Goal: Information Seeking & Learning: Learn about a topic

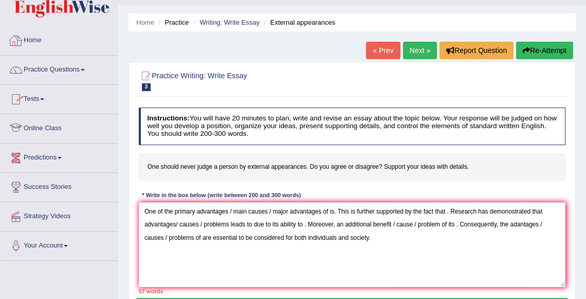
scroll to position [25, 0]
click at [53, 68] on link "Practice Questions" at bounding box center [59, 69] width 117 height 26
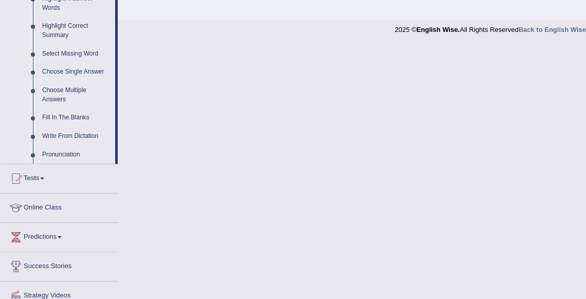
scroll to position [519, 0]
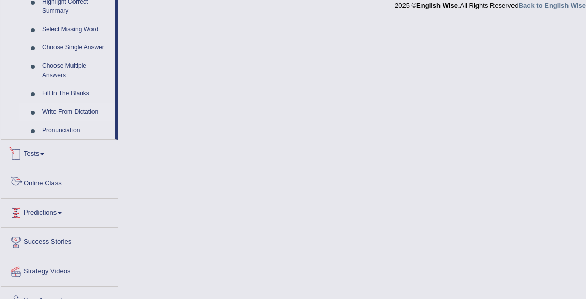
click at [67, 121] on link "Write From Dictation" at bounding box center [77, 112] width 78 height 19
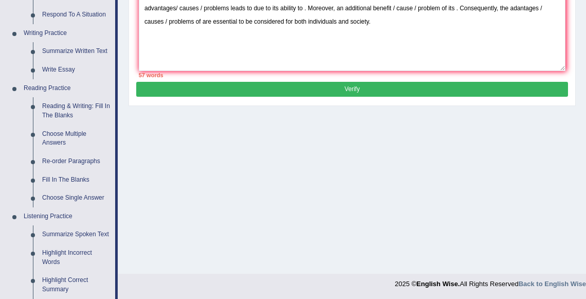
scroll to position [470, 0]
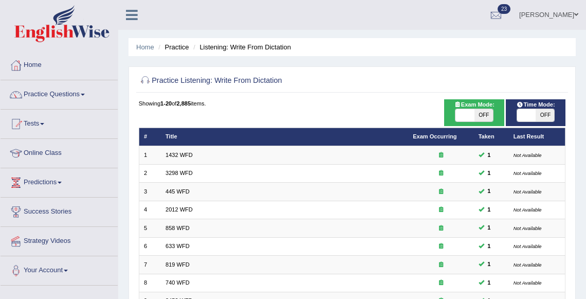
click at [546, 115] on span "OFF" at bounding box center [545, 115] width 19 height 12
checkbox input "true"
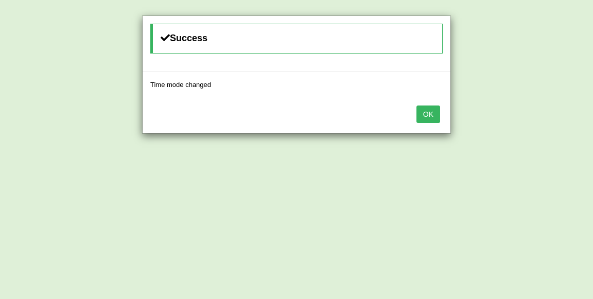
click at [425, 114] on button "OK" at bounding box center [428, 113] width 24 height 17
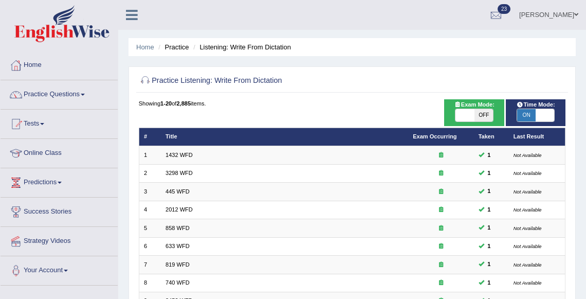
click at [479, 116] on span "OFF" at bounding box center [484, 115] width 19 height 12
checkbox input "true"
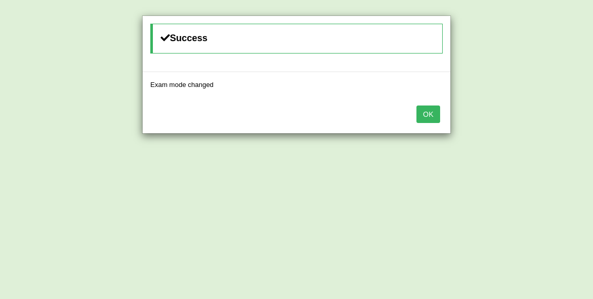
click at [419, 103] on div "OK" at bounding box center [296, 115] width 308 height 36
click at [421, 112] on button "OK" at bounding box center [428, 113] width 24 height 17
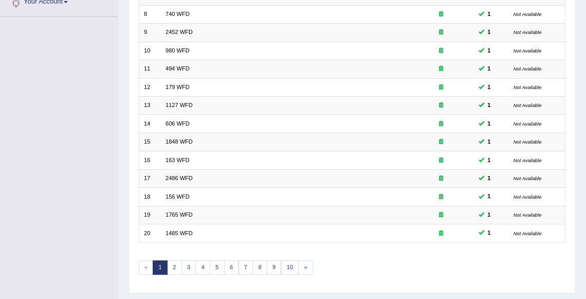
scroll to position [293, 0]
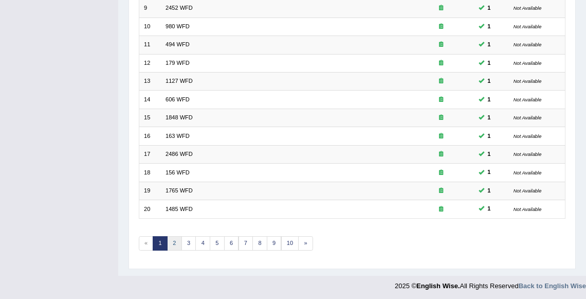
click at [177, 243] on link "2" at bounding box center [174, 243] width 15 height 14
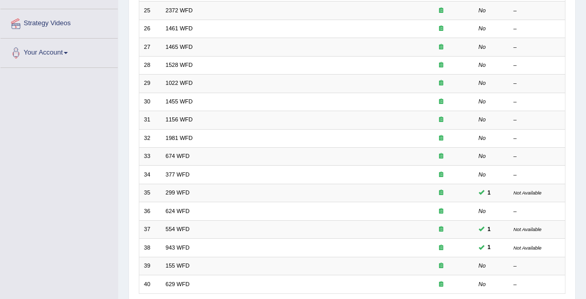
scroll to position [53, 0]
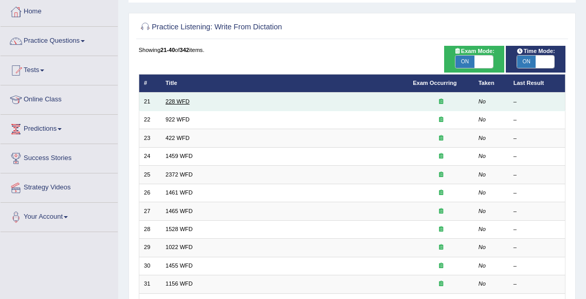
click at [176, 102] on link "228 WFD" at bounding box center [178, 101] width 24 height 6
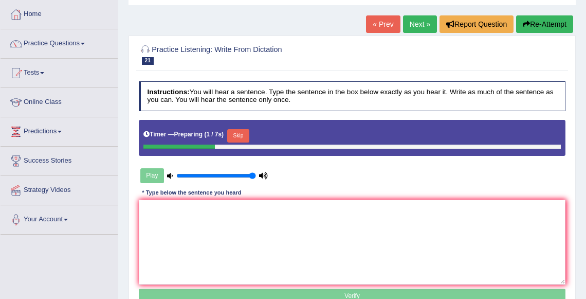
scroll to position [49, 0]
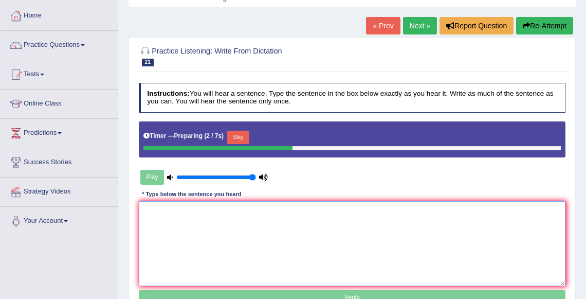
click at [213, 236] on textarea at bounding box center [352, 243] width 427 height 85
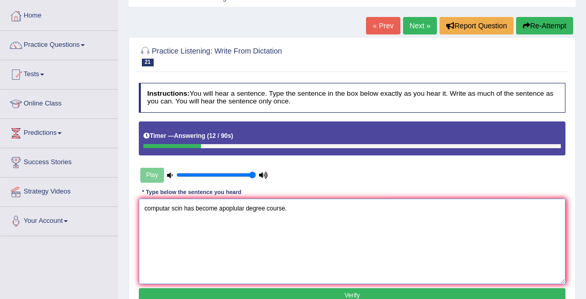
click at [147, 207] on textarea "computar scin has become apoplular degree course." at bounding box center [352, 241] width 427 height 85
click at [299, 211] on textarea "Computar scin has become apoplular degree course." at bounding box center [352, 241] width 427 height 85
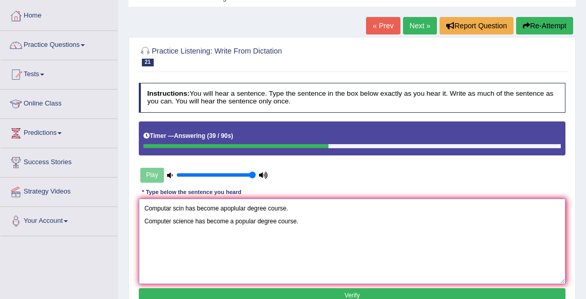
drag, startPoint x: 145, startPoint y: 222, endPoint x: 137, endPoint y: 178, distance: 44.8
click at [137, 178] on div "Instructions: You will hear a sentence. Type the sentence in the box below exac…" at bounding box center [352, 194] width 432 height 231
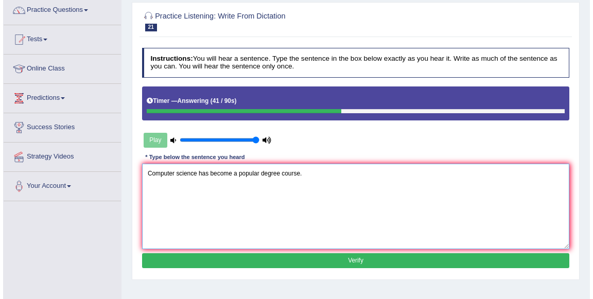
scroll to position [84, 0]
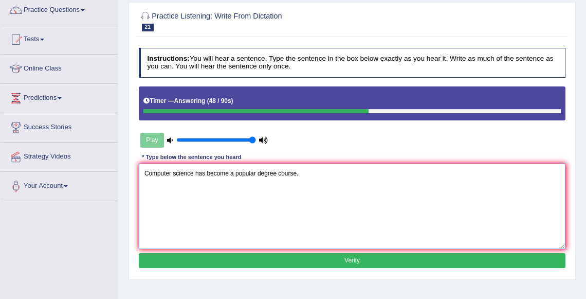
type textarea "Computer science has become a popular degree course."
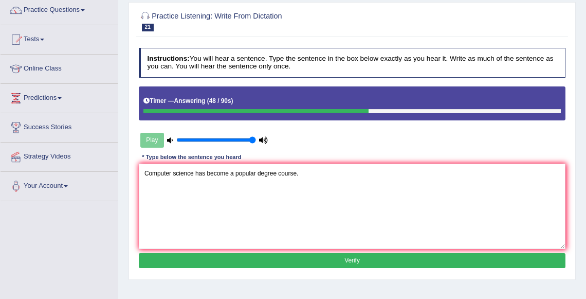
click at [343, 261] on button "Verify" at bounding box center [352, 260] width 427 height 15
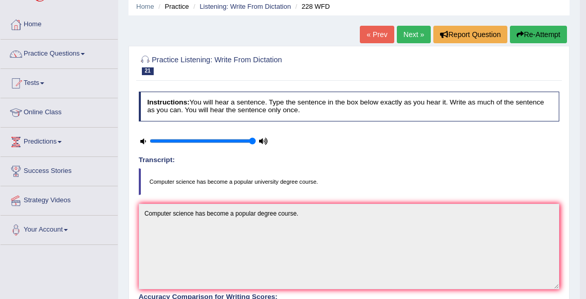
scroll to position [17, 0]
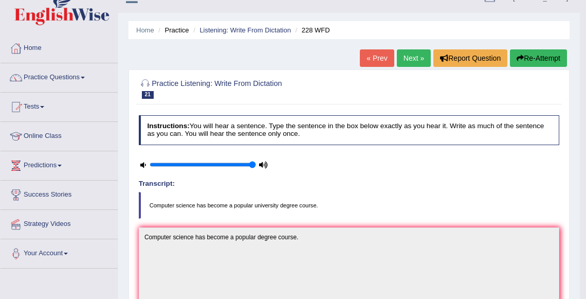
click at [417, 53] on link "Next »" at bounding box center [414, 57] width 34 height 17
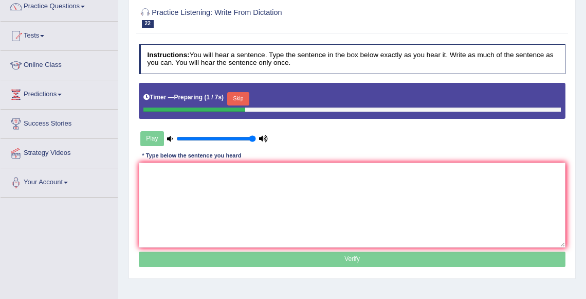
scroll to position [88, 0]
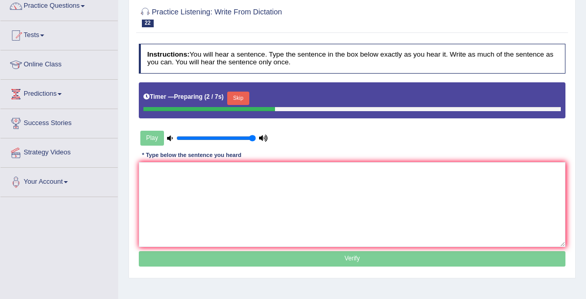
click at [244, 89] on div "Timer — Preparing ( 2 / 7s ) Skip" at bounding box center [352, 97] width 418 height 17
click at [244, 94] on button "Skip" at bounding box center [238, 98] width 22 height 13
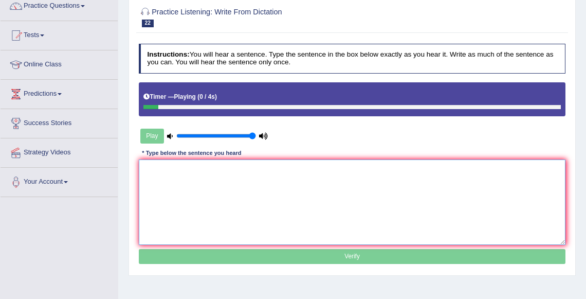
click at [223, 199] on textarea at bounding box center [352, 201] width 427 height 85
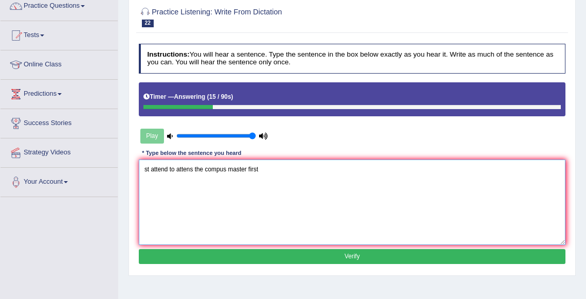
click at [152, 170] on textarea "st attend to attens the compus master first" at bounding box center [352, 201] width 427 height 85
click at [207, 169] on textarea "students attend to attens the compus master first" at bounding box center [352, 201] width 427 height 85
click at [283, 172] on textarea "students attend to attend the compus master first" at bounding box center [352, 201] width 427 height 85
type textarea "students attend to attend the compus master first."
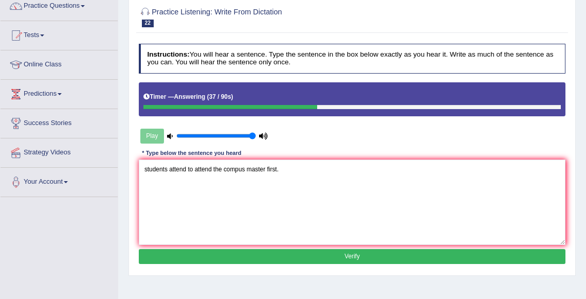
click at [353, 256] on button "Verify" at bounding box center [352, 256] width 427 height 15
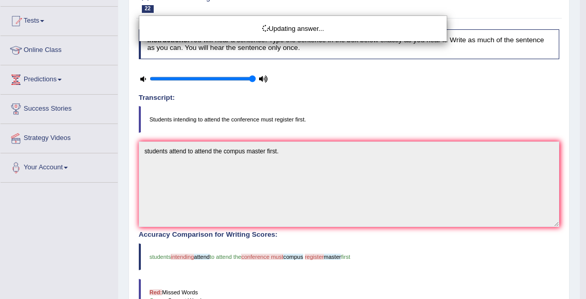
scroll to position [108, 0]
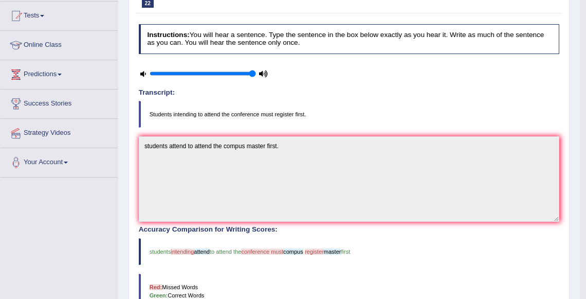
click at [143, 77] on div at bounding box center [204, 74] width 131 height 22
click at [140, 71] on icon at bounding box center [143, 74] width 6 height 6
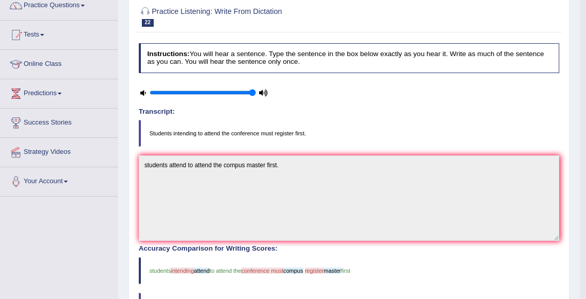
scroll to position [91, 0]
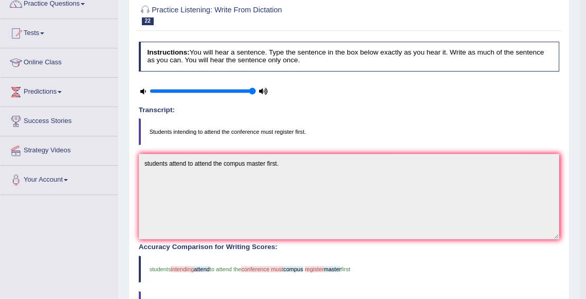
click at [143, 90] on icon at bounding box center [143, 91] width 6 height 6
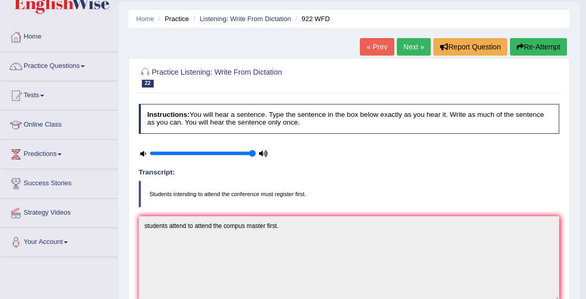
scroll to position [20, 0]
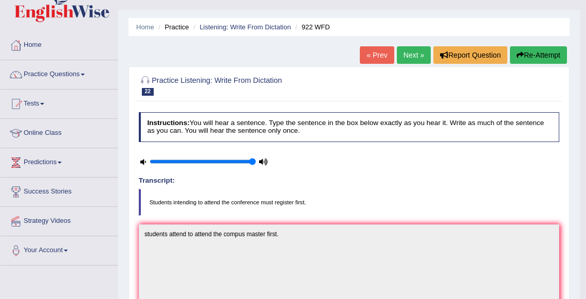
click at [264, 162] on icon at bounding box center [263, 162] width 9 height 6
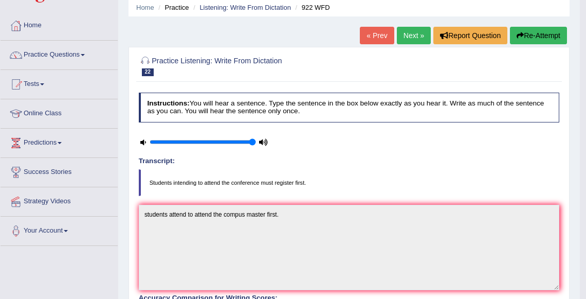
scroll to position [38, 0]
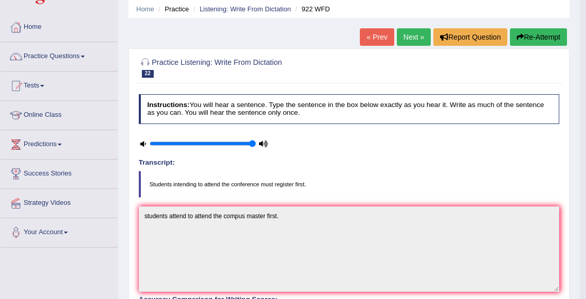
click at [406, 38] on link "Next »" at bounding box center [414, 36] width 34 height 17
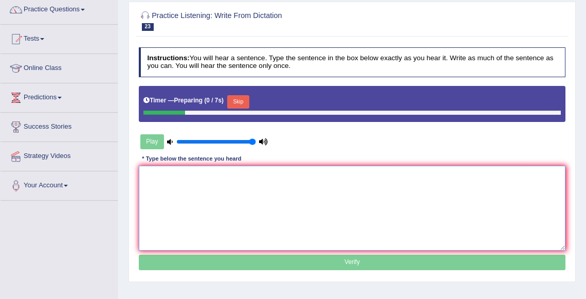
click at [223, 194] on textarea at bounding box center [352, 208] width 427 height 85
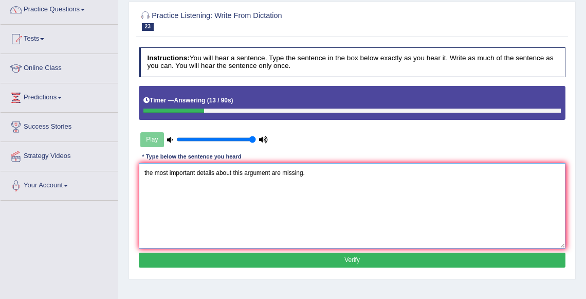
click at [147, 173] on textarea "the most important details about this argument are missing." at bounding box center [352, 205] width 427 height 85
type textarea "The most important details about this argument are missing."
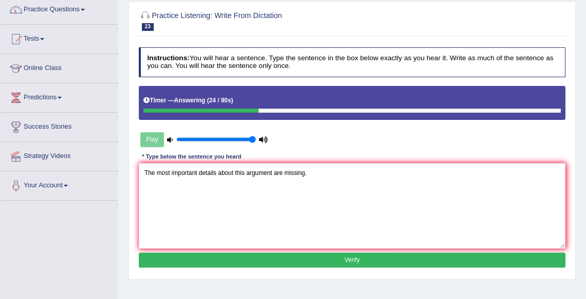
click at [345, 261] on button "Verify" at bounding box center [352, 260] width 427 height 15
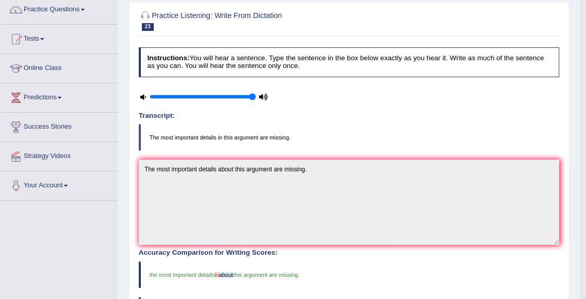
scroll to position [15, 0]
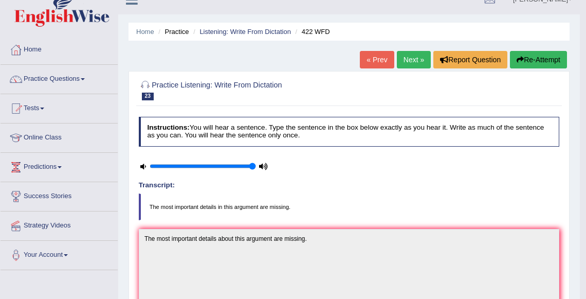
click at [405, 56] on link "Next »" at bounding box center [414, 59] width 34 height 17
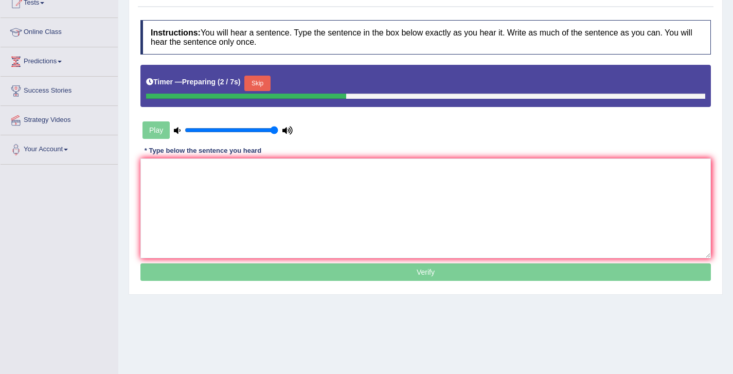
scroll to position [125, 0]
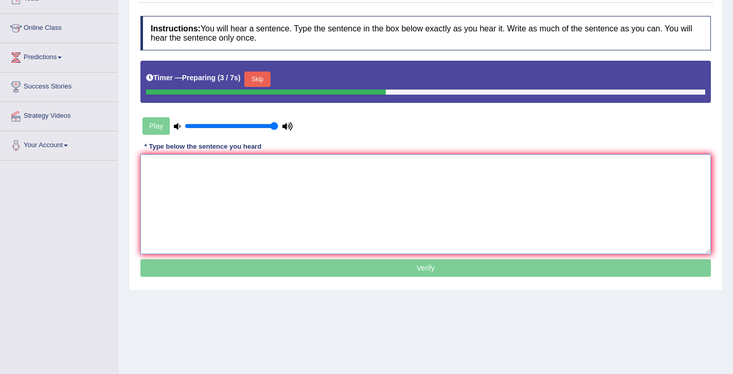
click at [368, 191] on textarea at bounding box center [425, 204] width 570 height 100
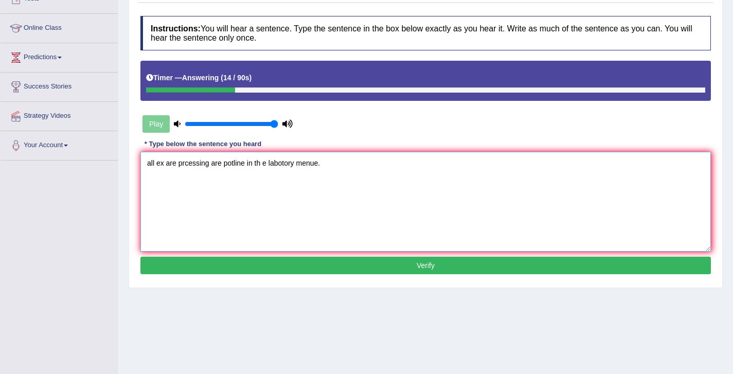
click at [150, 161] on textarea "all ex are prcessing are potline in th e labotory menue." at bounding box center [425, 202] width 570 height 100
click at [162, 166] on textarea "All ex are prcessing are potline in th e labotory menue." at bounding box center [425, 202] width 570 height 100
click at [219, 166] on textarea "All experemint are prcessing are potline in th e labotory menue." at bounding box center [425, 202] width 570 height 100
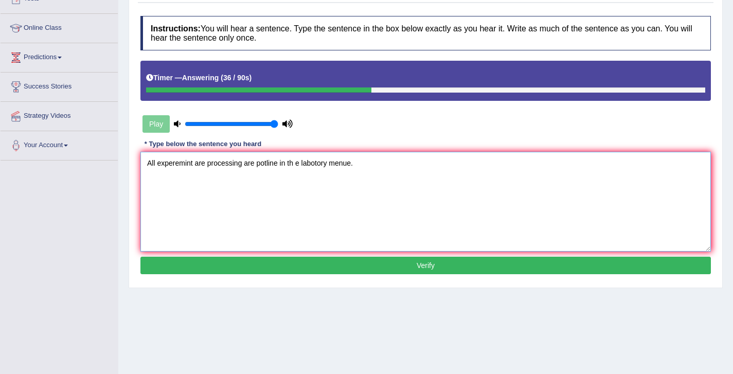
click at [267, 163] on textarea "All experemint are processing are potline in th e labotory menue." at bounding box center [425, 202] width 570 height 100
click at [300, 163] on textarea "All experemint are processing are outline in th e labotory menue." at bounding box center [425, 202] width 570 height 100
click at [316, 163] on textarea "All experemint are processing are outline in the labotory menue." at bounding box center [425, 202] width 570 height 100
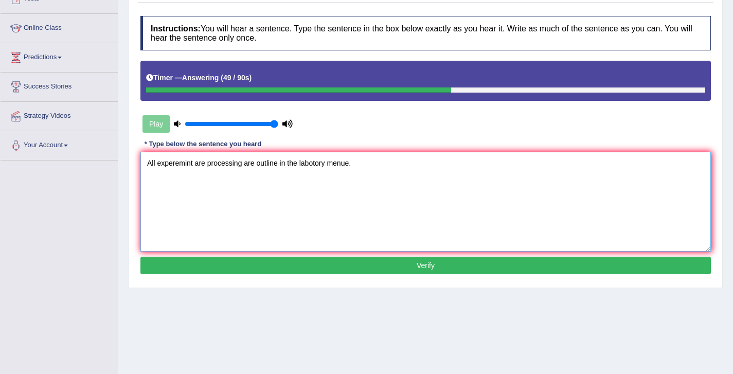
type textarea "All experemint are processing are outline in the labotory menue."
click at [419, 274] on button "Verify" at bounding box center [425, 265] width 570 height 17
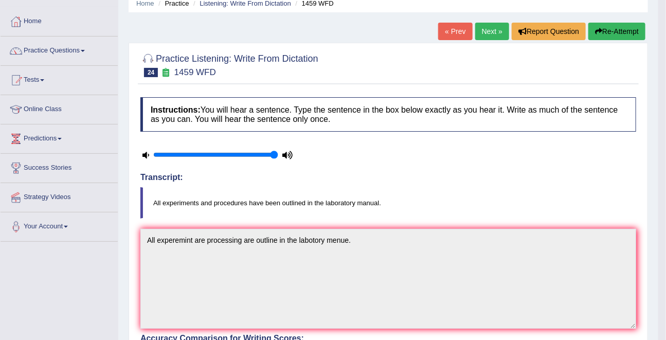
scroll to position [0, 0]
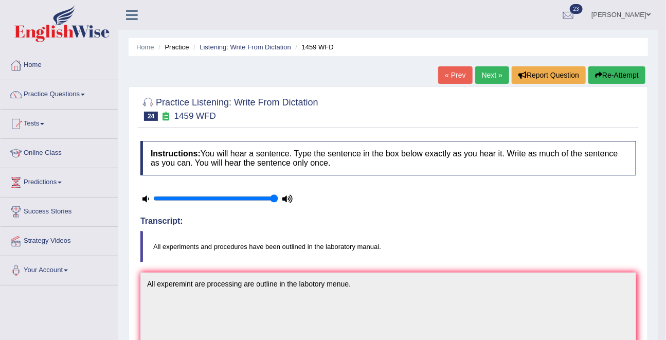
click at [485, 70] on link "Next »" at bounding box center [492, 74] width 34 height 17
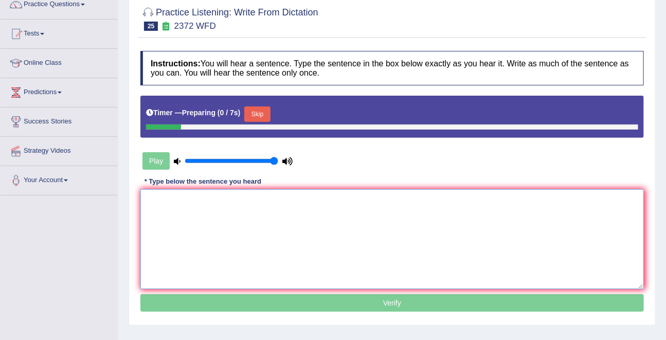
click at [331, 243] on textarea at bounding box center [392, 239] width 504 height 100
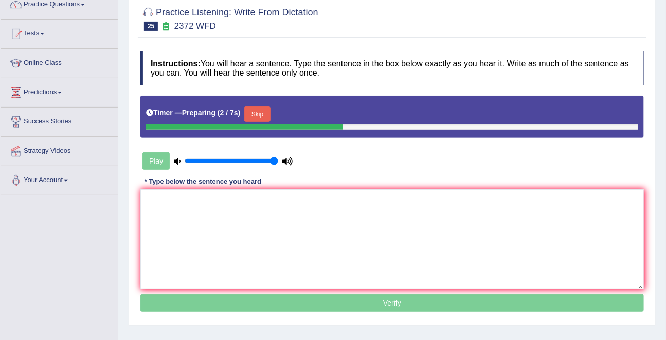
click at [259, 112] on button "Skip" at bounding box center [257, 113] width 26 height 15
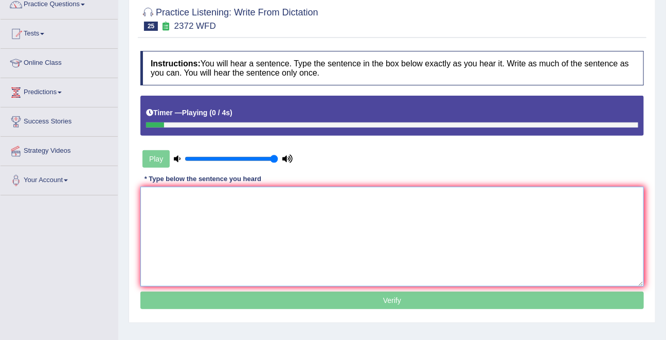
click at [232, 235] on textarea at bounding box center [392, 237] width 504 height 100
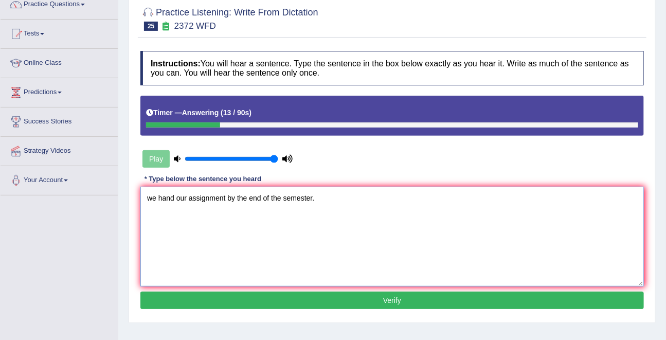
click at [153, 195] on textarea "we hand our assignment by the end of the semester." at bounding box center [392, 237] width 504 height 100
type textarea "We must hand our assignment by the end of the semester."
click at [395, 301] on button "Verify" at bounding box center [392, 300] width 504 height 17
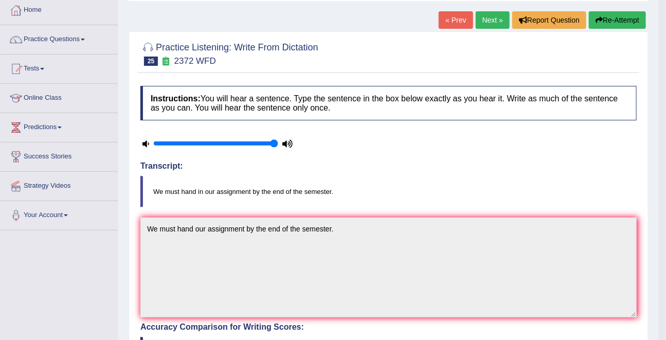
scroll to position [1, 0]
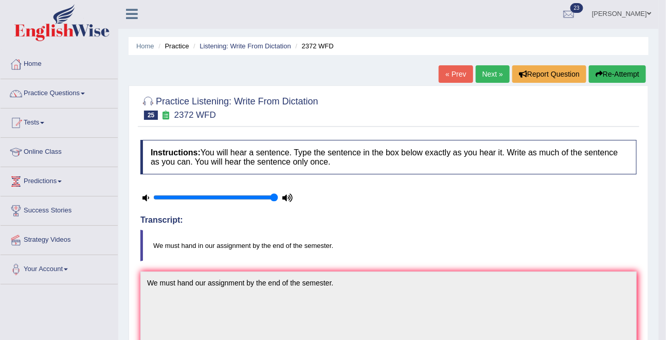
click at [493, 82] on div "« Prev Next » Report Question Re-Attempt" at bounding box center [544, 75] width 210 height 20
click at [492, 79] on link "Next »" at bounding box center [493, 73] width 34 height 17
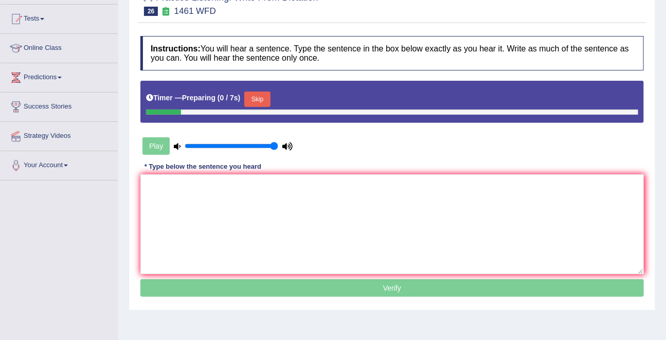
scroll to position [105, 0]
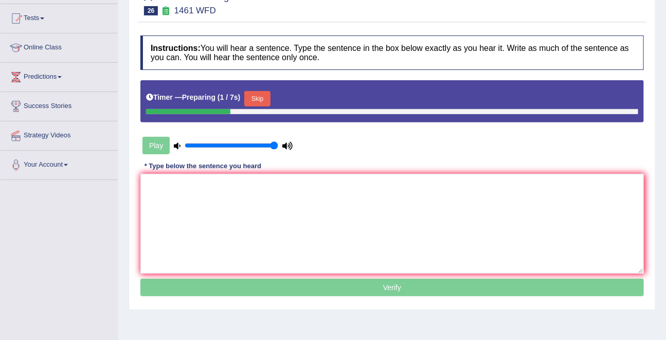
click at [261, 107] on div "Skip" at bounding box center [257, 100] width 26 height 18
click at [259, 97] on button "Skip" at bounding box center [257, 98] width 26 height 15
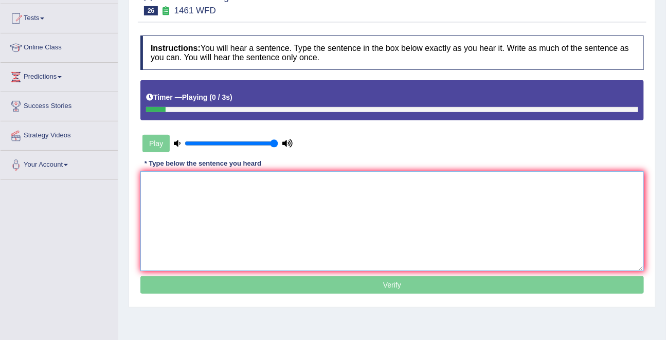
click at [248, 186] on textarea at bounding box center [392, 221] width 504 height 100
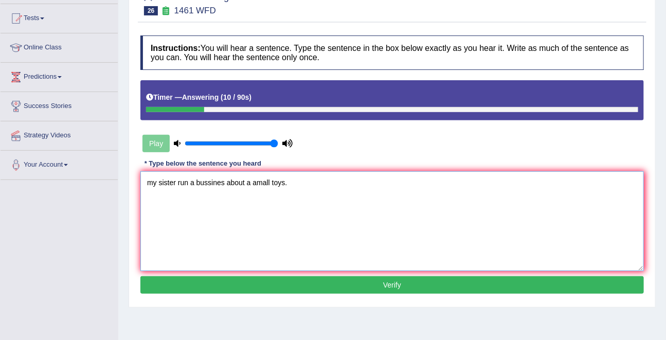
click at [151, 181] on textarea "my sister run a bussines about a amall toys." at bounding box center [392, 221] width 504 height 100
click at [169, 179] on textarea "My sister run a bussines about a amall toys." at bounding box center [392, 221] width 504 height 100
click at [190, 184] on textarea "My sister run a bussines about a amall toys." at bounding box center [392, 221] width 504 height 100
click at [224, 185] on textarea "My sister run runs a bussines about a amall toys." at bounding box center [392, 221] width 504 height 100
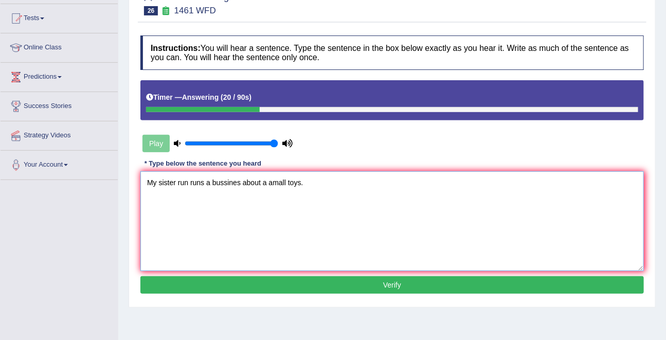
click at [224, 185] on textarea "My sister run runs a bussines about a amall toys." at bounding box center [392, 221] width 504 height 100
click at [273, 186] on textarea "My sister run runs a businuss about a amall toys." at bounding box center [392, 221] width 504 height 100
type textarea "My sister run runs a businuss about a small toys."
click at [397, 284] on button "Verify" at bounding box center [392, 284] width 504 height 17
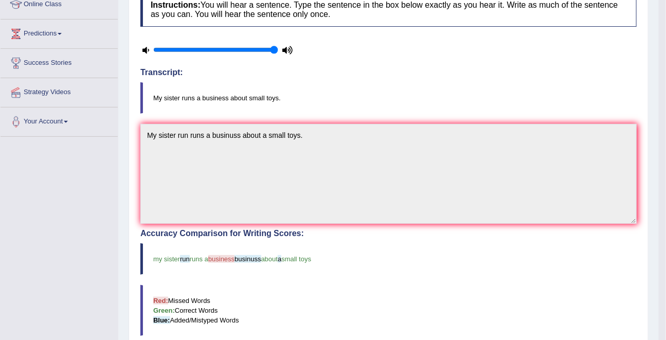
scroll to position [0, 0]
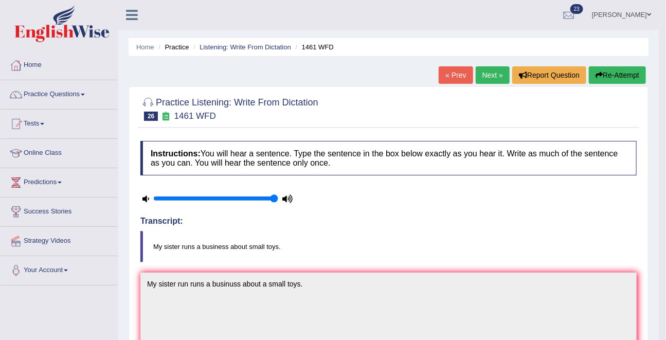
click at [494, 74] on link "Next »" at bounding box center [493, 74] width 34 height 17
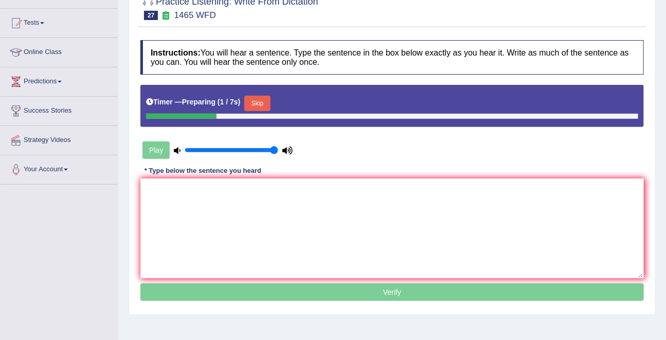
click at [270, 100] on button "Skip" at bounding box center [257, 103] width 26 height 15
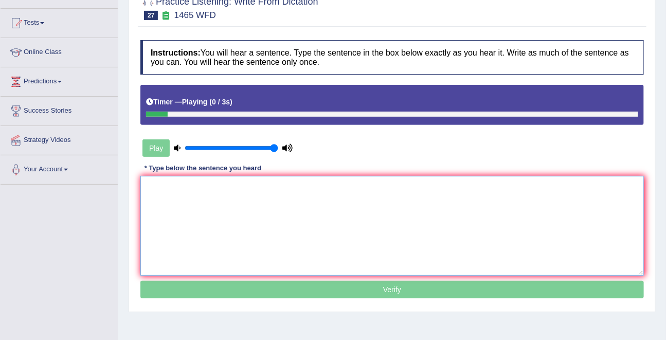
click at [242, 184] on textarea at bounding box center [392, 226] width 504 height 100
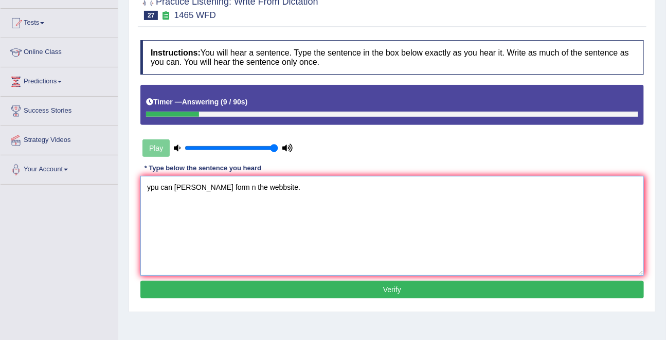
click at [155, 187] on textarea "ypu can [PERSON_NAME] form n the webbsite." at bounding box center [392, 226] width 504 height 100
click at [188, 186] on textarea "You can [PERSON_NAME] form n the webbsite." at bounding box center [392, 226] width 504 height 100
click at [193, 188] on textarea "You can find a compain form n the webbsite." at bounding box center [392, 226] width 504 height 100
click at [219, 186] on textarea "You can find a the compain form n the webbsite." at bounding box center [392, 226] width 504 height 100
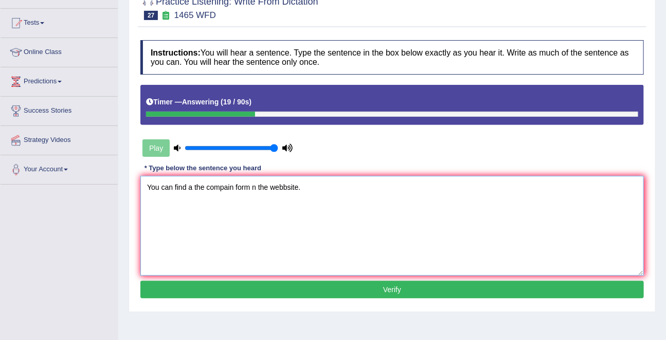
click at [219, 186] on textarea "You can find a the compain form n the webbsite." at bounding box center [392, 226] width 504 height 100
click at [256, 189] on textarea "You can find a the complain form n the webbsite." at bounding box center [392, 226] width 504 height 100
click at [289, 185] on textarea "You can find a the complain form on the webbsite." at bounding box center [392, 226] width 504 height 100
type textarea "You can find a the complain form on the website."
click at [380, 292] on button "Verify" at bounding box center [392, 289] width 504 height 17
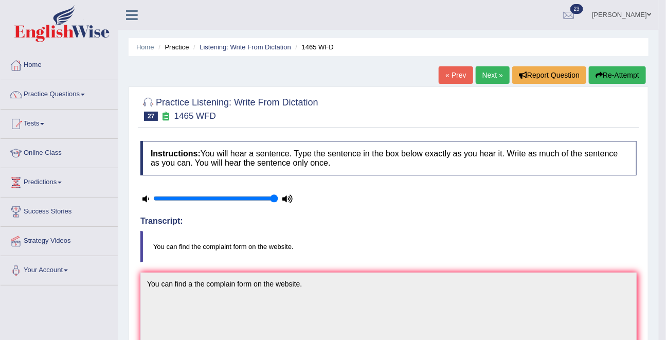
click at [486, 76] on link "Next »" at bounding box center [493, 74] width 34 height 17
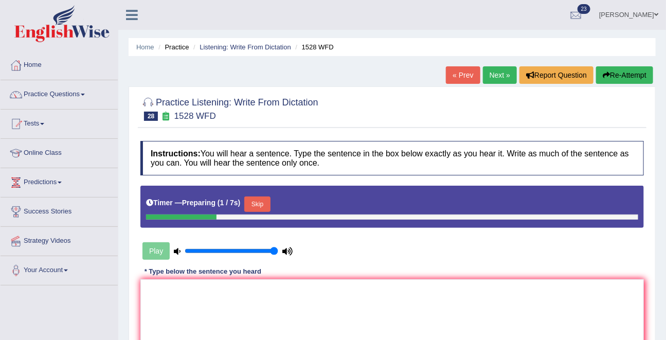
click at [266, 207] on button "Skip" at bounding box center [257, 203] width 26 height 15
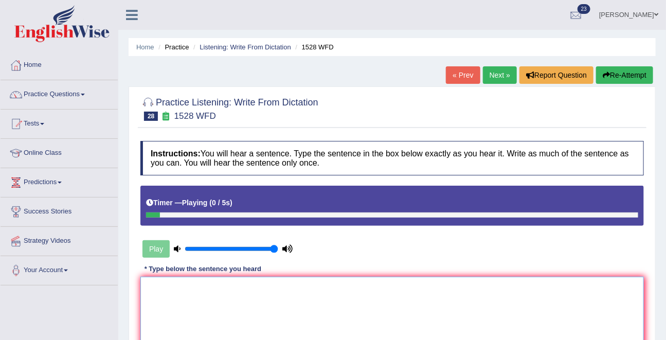
click at [239, 290] on textarea at bounding box center [392, 327] width 504 height 100
click at [178, 285] on textarea "we are intodu a new method that praticila and engagment." at bounding box center [392, 327] width 504 height 100
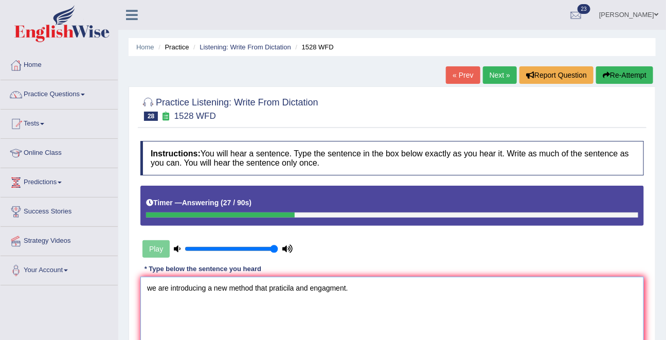
click at [271, 286] on textarea "we are introducing a new method that praticila and engagment." at bounding box center [392, 327] width 504 height 100
click at [332, 286] on textarea "we are introducing a new method that are working on praticila and engagment." at bounding box center [392, 327] width 504 height 100
click at [374, 290] on textarea "we are introducing a new method that are working on practical and engagment." at bounding box center [392, 327] width 504 height 100
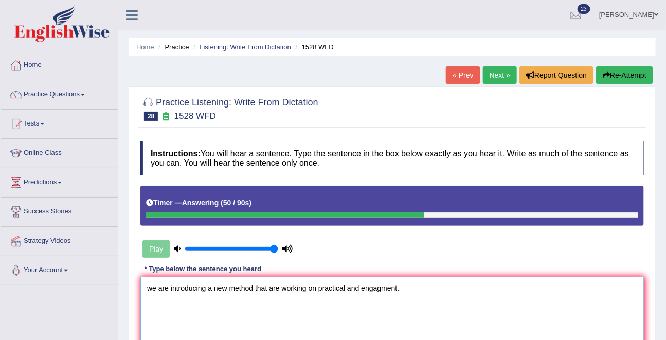
click at [384, 289] on textarea "we are introducing a new method that are working on practical and engagment." at bounding box center [392, 327] width 504 height 100
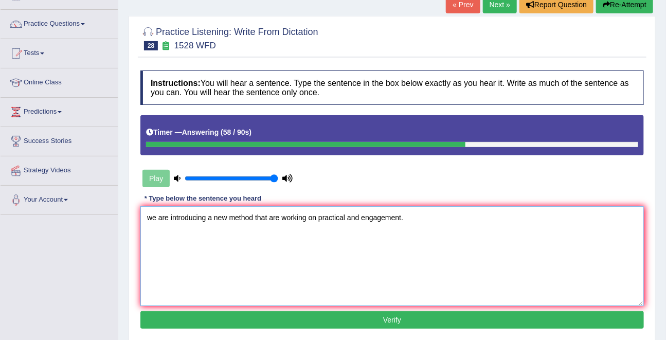
scroll to position [80, 0]
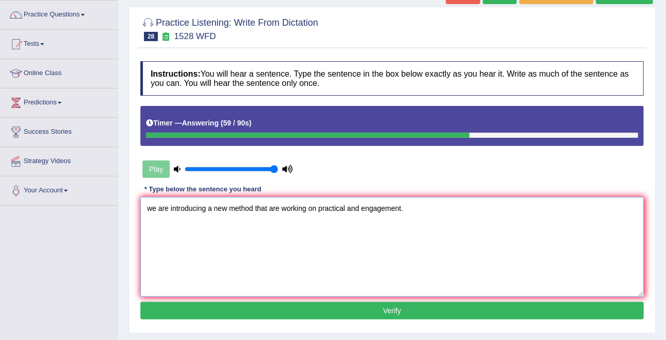
type textarea "we are introducing a new method that are working on practical and engagement."
click at [354, 309] on button "Verify" at bounding box center [392, 310] width 504 height 17
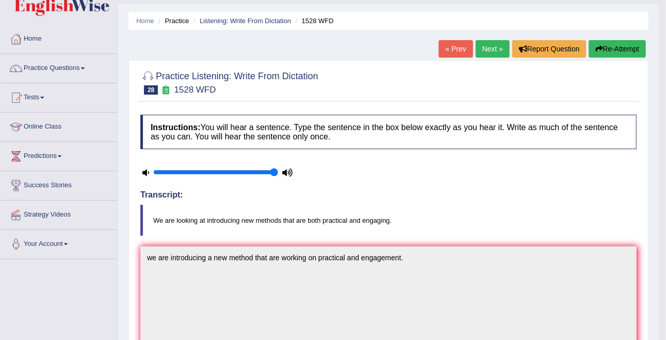
scroll to position [0, 0]
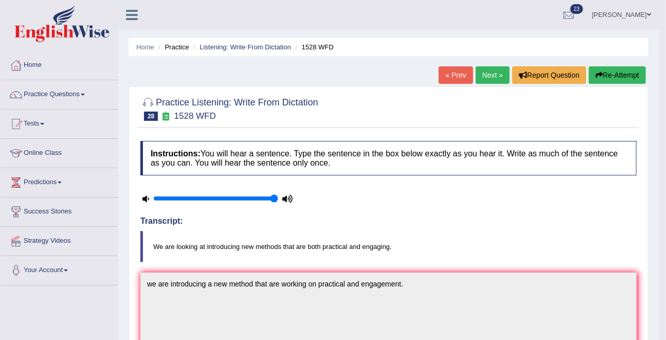
click at [482, 76] on link "Next »" at bounding box center [493, 74] width 34 height 17
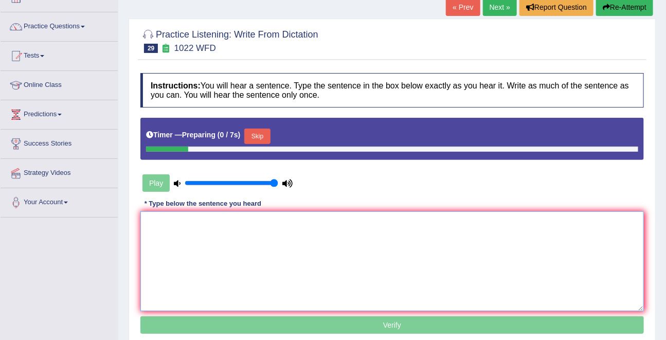
click at [275, 240] on textarea at bounding box center [392, 261] width 504 height 100
click at [265, 146] on div "Skip" at bounding box center [257, 138] width 26 height 18
click at [265, 145] on div "Skip" at bounding box center [257, 138] width 26 height 18
click at [265, 130] on button "Skip" at bounding box center [257, 136] width 26 height 15
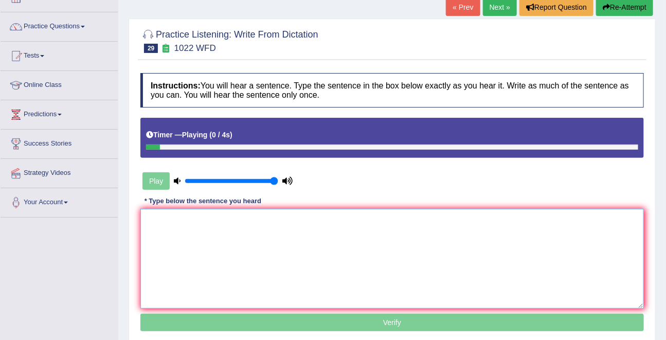
click at [257, 240] on textarea at bounding box center [392, 259] width 504 height 100
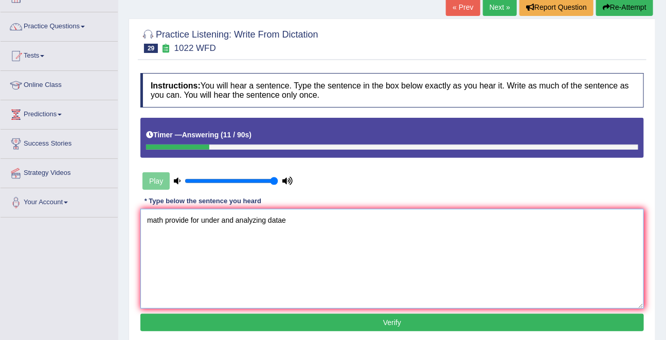
click at [166, 218] on textarea "math provide for under and analyzing datae" at bounding box center [392, 259] width 504 height 100
click at [226, 220] on textarea "Mathematics are provide for under and analyzing datae" at bounding box center [392, 259] width 504 height 100
click at [241, 218] on textarea "Mathematics are provided for under and analyzing datae" at bounding box center [392, 259] width 504 height 100
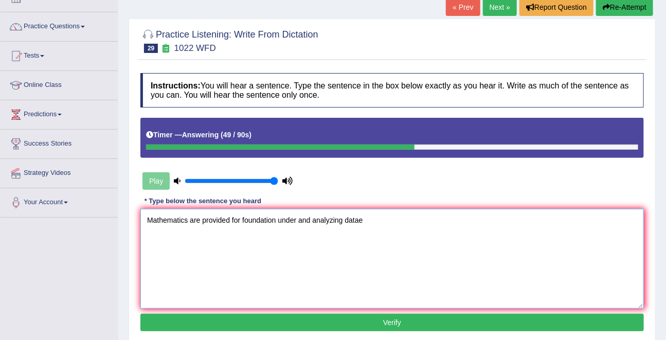
click at [360, 222] on textarea "Mathematics are provided for foundation under and analyzing datae" at bounding box center [392, 259] width 504 height 100
click at [399, 303] on textarea "Mathematics are provided for foundation under and analyzing data." at bounding box center [392, 259] width 504 height 100
type textarea "Mathematics are provided for foundation under and analyzing data."
click at [385, 321] on button "Verify" at bounding box center [392, 322] width 504 height 17
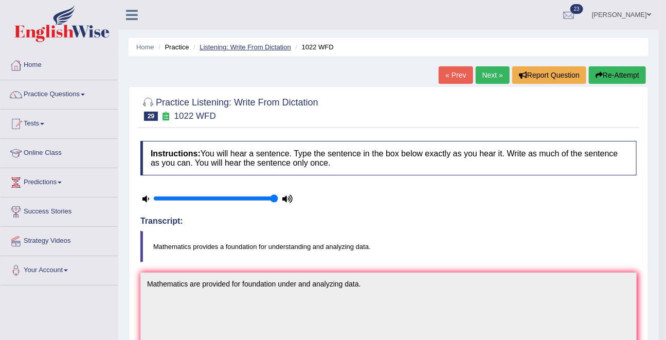
click at [284, 47] on link "Listening: Write From Dictation" at bounding box center [246, 47] width 92 height 8
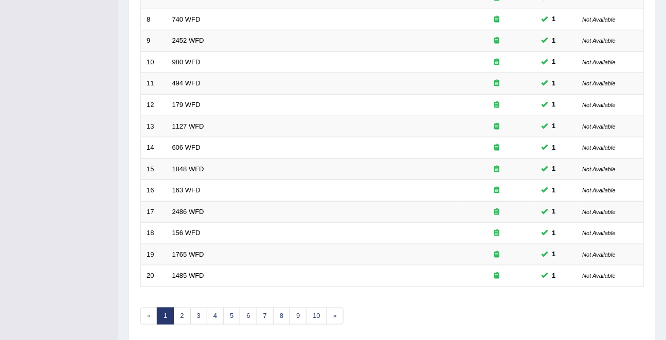
scroll to position [305, 0]
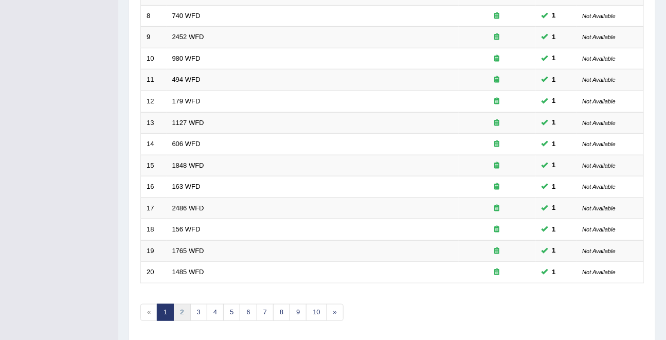
click at [179, 310] on link "2" at bounding box center [181, 312] width 17 height 17
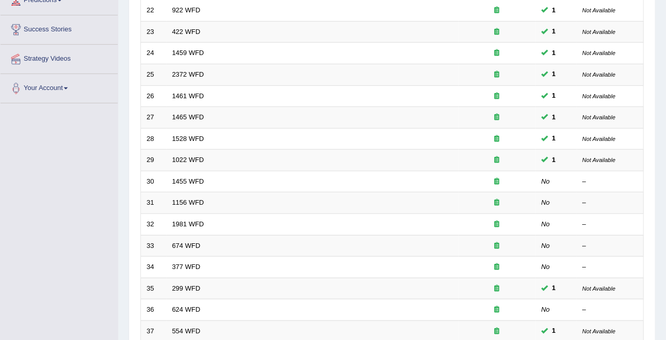
scroll to position [202, 0]
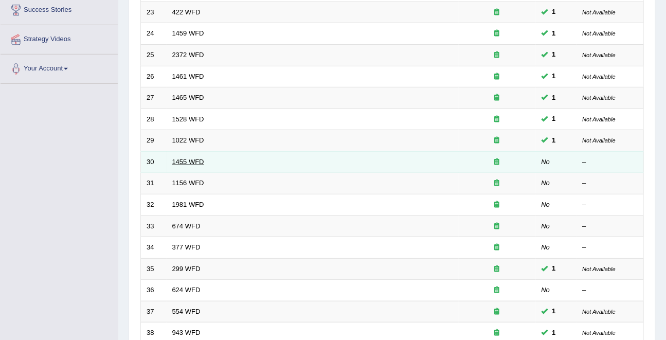
click at [178, 158] on link "1455 WFD" at bounding box center [188, 162] width 32 height 8
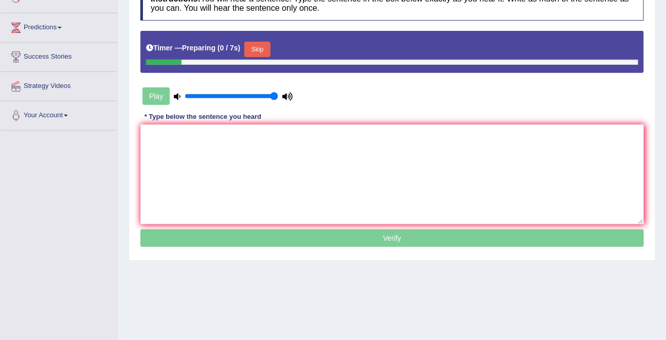
scroll to position [200, 0]
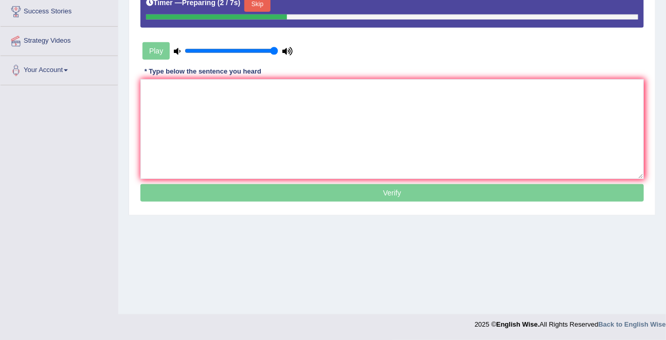
click at [259, 5] on button "Skip" at bounding box center [257, 3] width 26 height 15
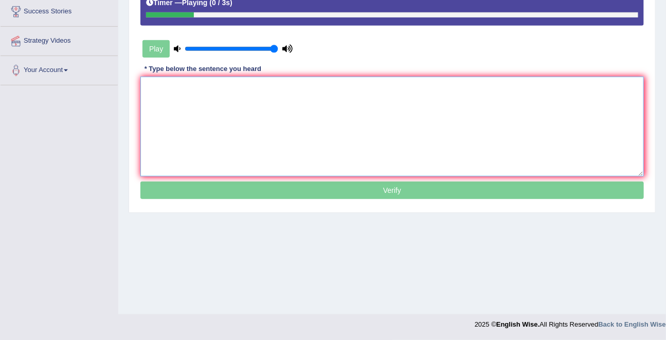
click at [220, 93] on textarea at bounding box center [392, 127] width 504 height 100
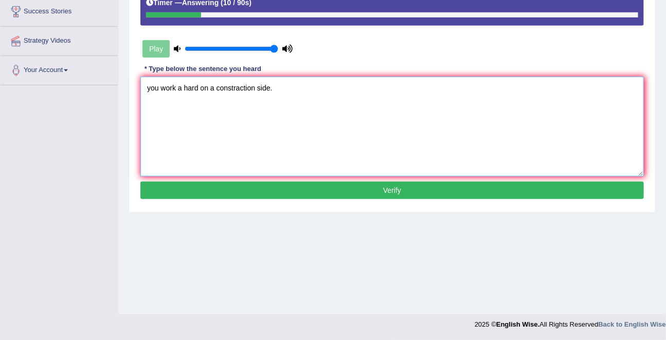
click at [160, 85] on textarea "you work a hard on a constraction side." at bounding box center [392, 127] width 504 height 100
click at [254, 95] on textarea "you must work a hard on a constraction side." at bounding box center [392, 127] width 504 height 100
click at [254, 87] on textarea "you must work a hard on a constraction side." at bounding box center [392, 127] width 504 height 100
click at [292, 89] on textarea "you must work a hard on a construction side." at bounding box center [392, 127] width 504 height 100
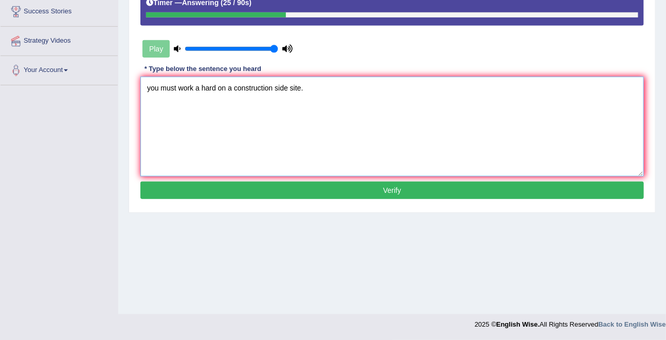
type textarea "you must work a hard on a construction side site."
click at [386, 186] on button "Verify" at bounding box center [392, 190] width 504 height 17
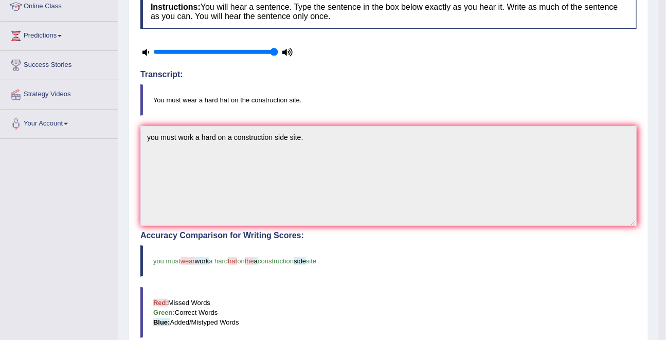
scroll to position [163, 0]
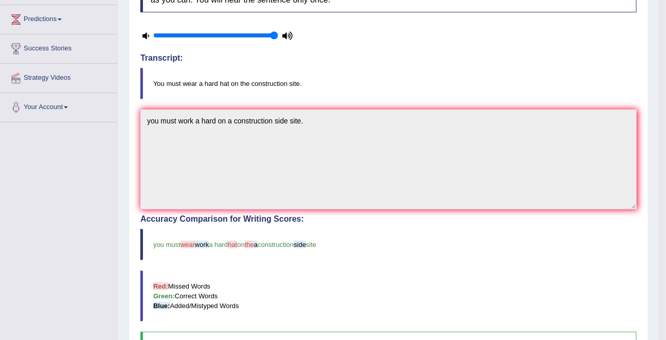
click at [258, 247] on span "a" at bounding box center [256, 245] width 4 height 8
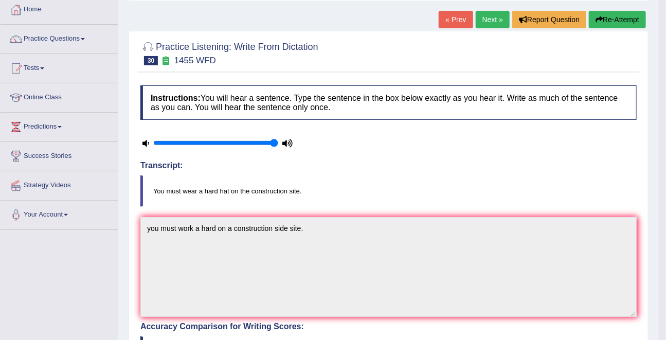
scroll to position [0, 0]
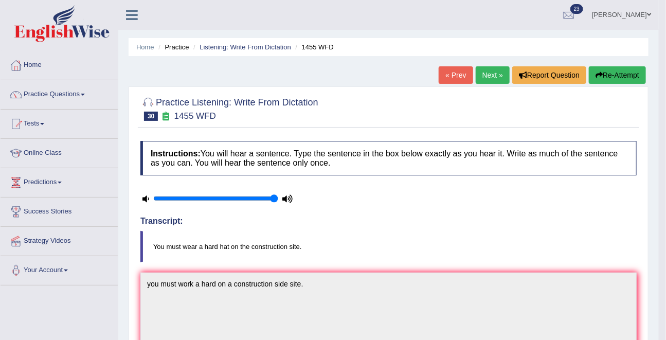
click at [486, 69] on link "Next »" at bounding box center [493, 74] width 34 height 17
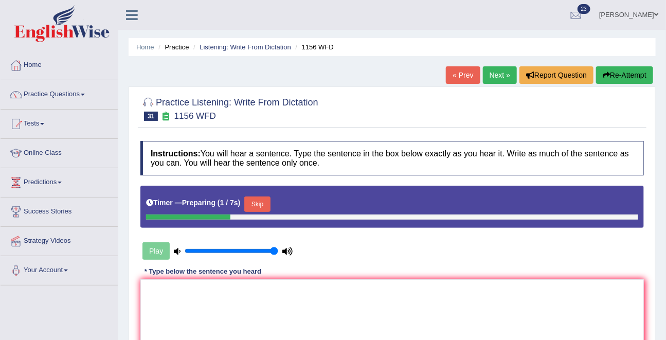
click at [260, 205] on button "Skip" at bounding box center [257, 203] width 26 height 15
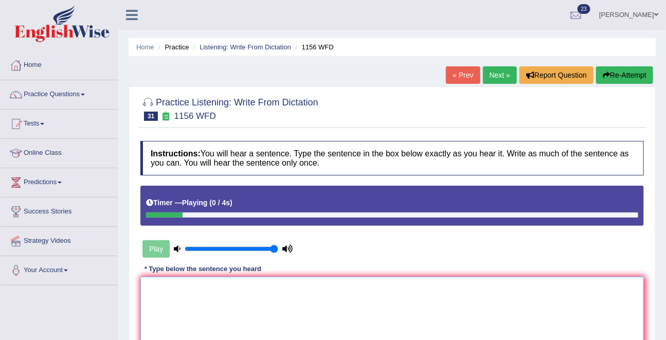
click at [224, 298] on textarea at bounding box center [392, 327] width 504 height 100
click at [152, 290] on textarea "chec rectaion ossure when subsemnt combine or change" at bounding box center [392, 327] width 504 height 100
click at [187, 288] on textarea "chemical rectaion ossure when subsemnt combine or change" at bounding box center [392, 327] width 504 height 100
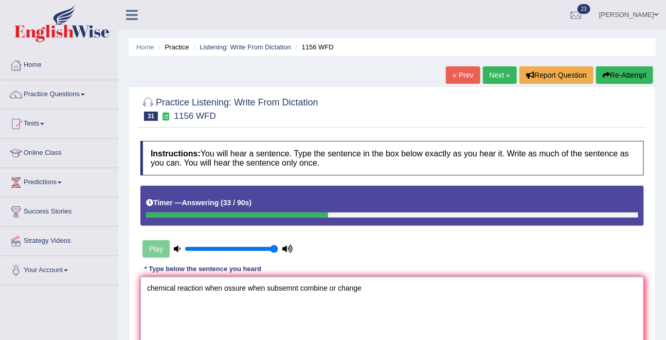
click at [234, 288] on textarea "chemical reaction when ossure when subsemnt combine or change" at bounding box center [392, 327] width 504 height 100
click at [215, 288] on textarea "chemical reaction when ossure when subsemnt combine or change" at bounding box center [392, 327] width 504 height 100
click at [212, 286] on textarea "chemical reactio ossure when subsemnt combine or change" at bounding box center [392, 327] width 504 height 100
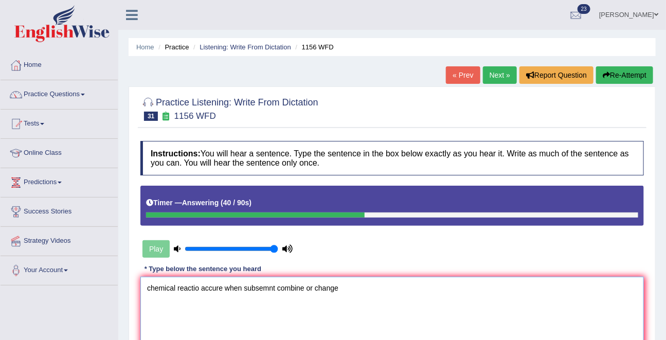
click at [244, 290] on textarea "chemical reactio accure when subsemnt combine or change" at bounding box center [392, 327] width 504 height 100
click at [253, 289] on textarea "chemical reactio accure when subsemnt combine or change" at bounding box center [392, 327] width 504 height 100
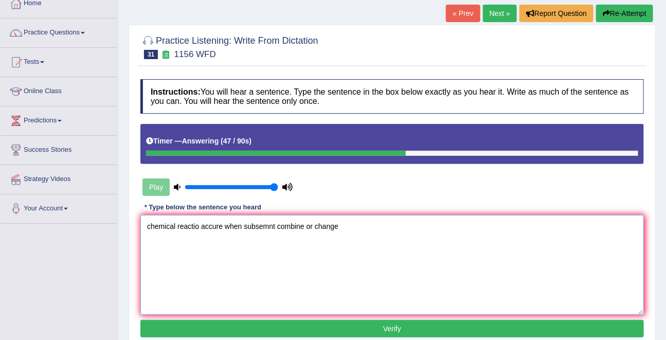
scroll to position [62, 0]
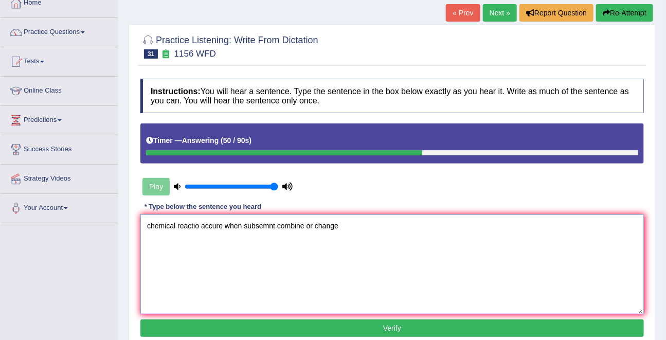
click at [198, 227] on textarea "chemical reactio accure when subsemnt combine or change" at bounding box center [392, 264] width 504 height 100
type textarea "chemical reaction accure when subsemnt combine or change"
click at [392, 334] on button "Verify" at bounding box center [392, 327] width 504 height 17
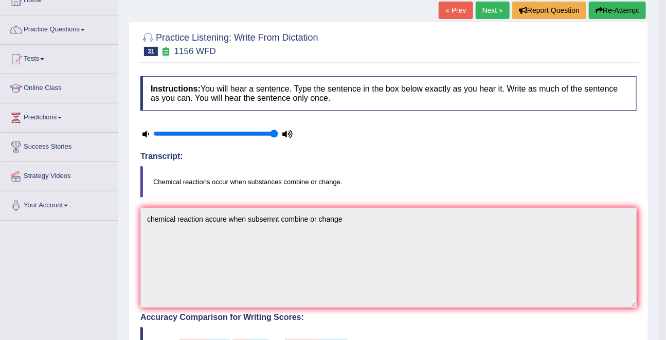
scroll to position [0, 0]
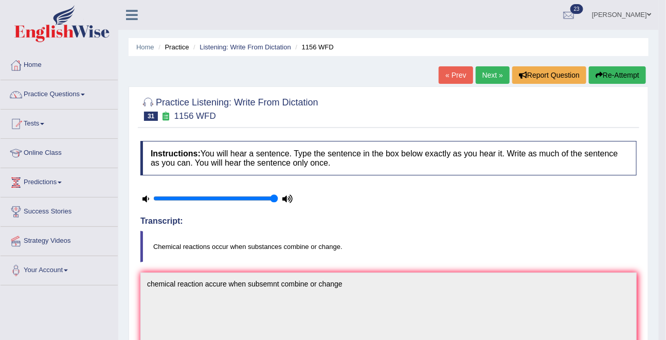
click at [486, 71] on link "Next »" at bounding box center [493, 74] width 34 height 17
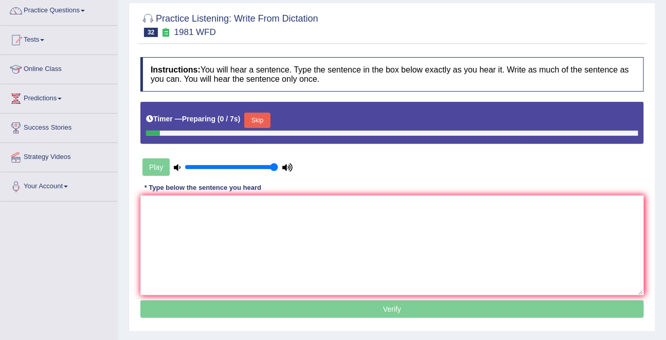
scroll to position [84, 0]
click at [263, 119] on button "Skip" at bounding box center [257, 120] width 26 height 15
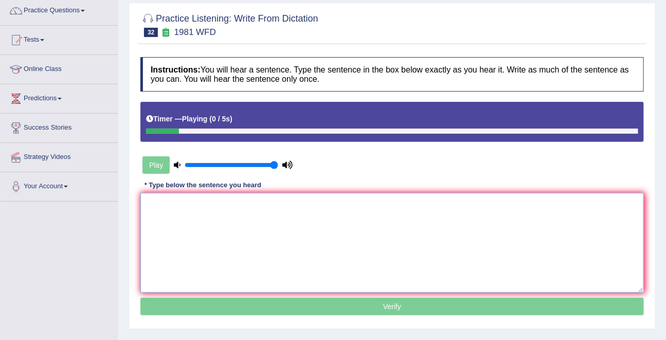
click at [242, 223] on textarea at bounding box center [392, 243] width 504 height 100
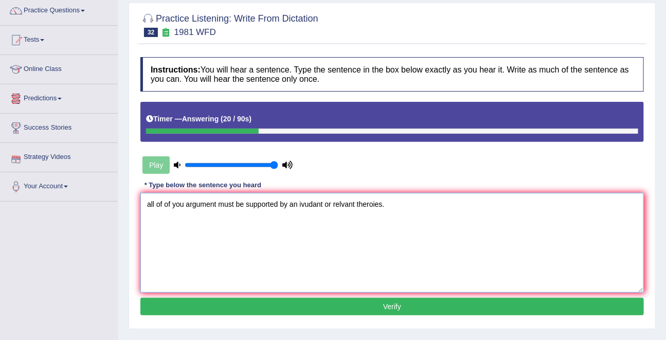
click at [168, 205] on textarea "all of of you argument must be supported by an ivudant or relvant theroies." at bounding box center [392, 243] width 504 height 100
click at [306, 201] on textarea "all of your argument must be supported by an ivudant or relvant theroies." at bounding box center [392, 243] width 504 height 100
click at [342, 206] on textarea "all of your argument must be supported by an evedient or relvant theroies." at bounding box center [392, 243] width 504 height 100
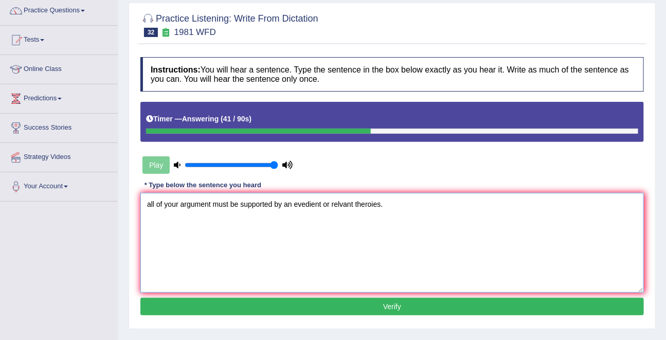
click at [342, 206] on textarea "all of your argument must be supported by an evedient or relvant theroies." at bounding box center [392, 243] width 504 height 100
type textarea "all of your argument must be supported by an evedient or relevant theroies."
click at [384, 304] on button "Verify" at bounding box center [392, 306] width 504 height 17
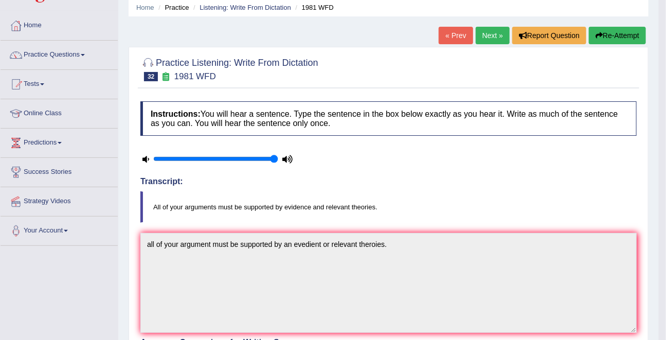
scroll to position [0, 0]
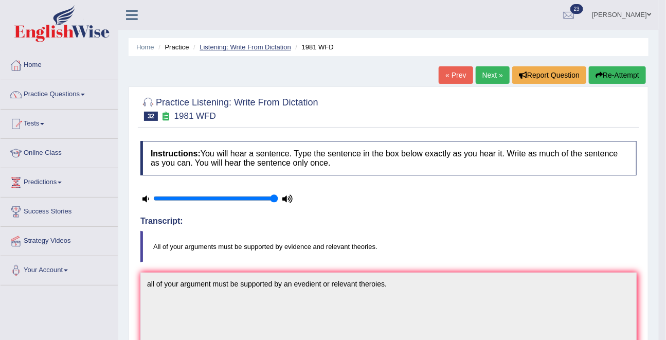
click at [260, 45] on link "Listening: Write From Dictation" at bounding box center [246, 47] width 92 height 8
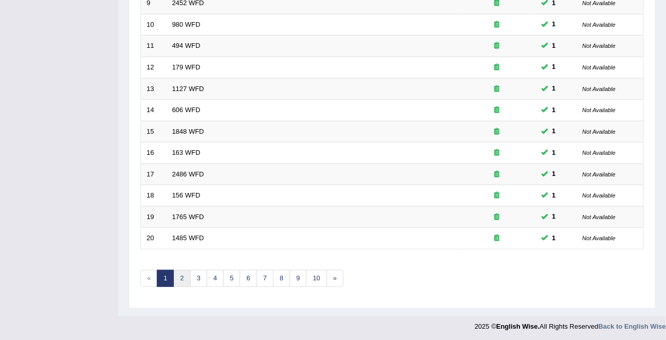
click at [188, 271] on link "2" at bounding box center [181, 278] width 17 height 17
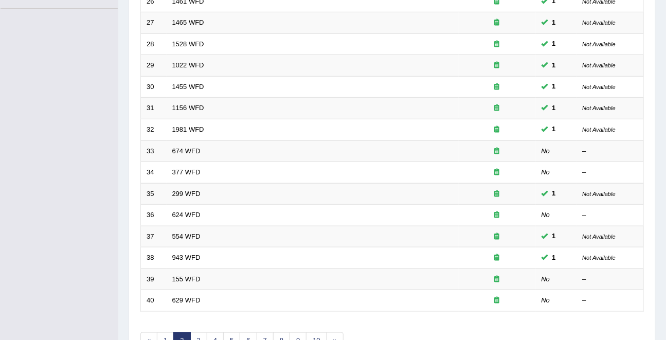
scroll to position [339, 0]
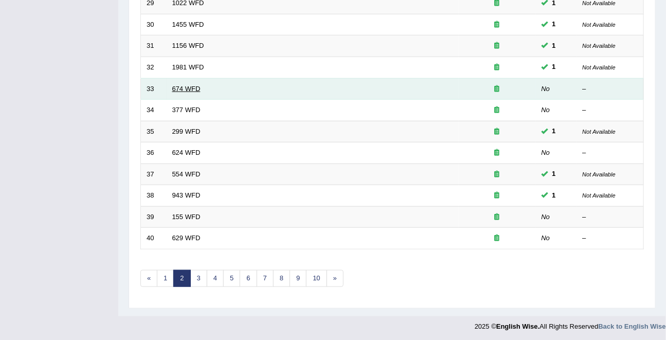
click at [187, 87] on link "674 WFD" at bounding box center [186, 89] width 28 height 8
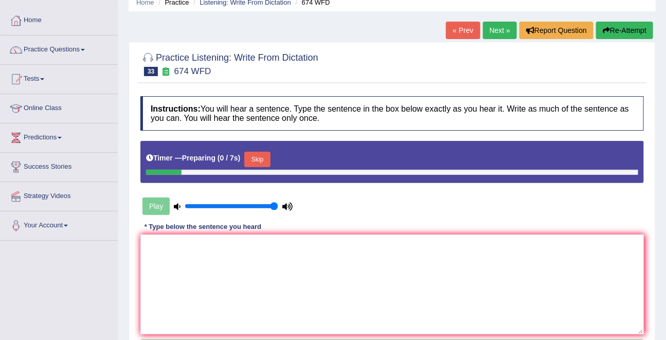
scroll to position [173, 0]
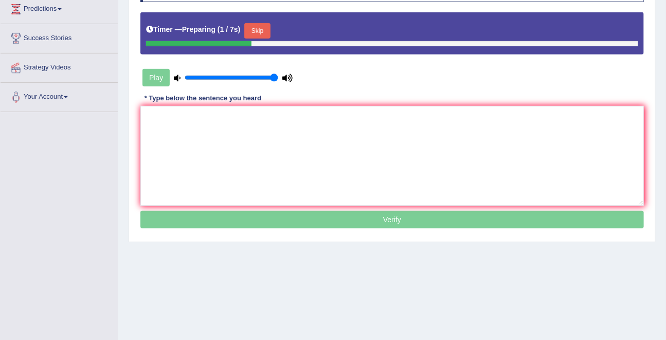
click at [264, 25] on button "Skip" at bounding box center [257, 30] width 26 height 15
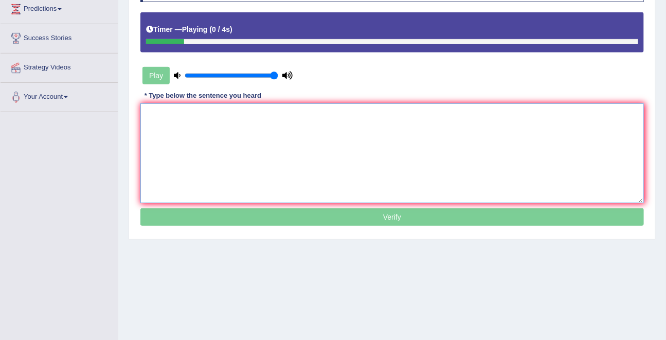
click at [226, 122] on textarea at bounding box center [392, 153] width 504 height 100
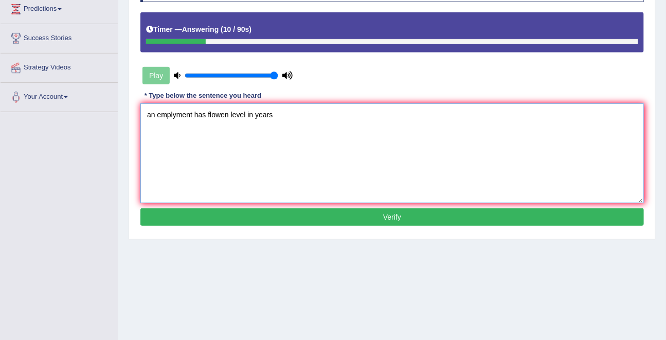
click at [161, 115] on textarea "an emplyment has flowen level in years" at bounding box center [392, 153] width 504 height 100
type textarea "an employment rate has flowen level in years"
click at [395, 221] on button "Verify" at bounding box center [392, 216] width 504 height 17
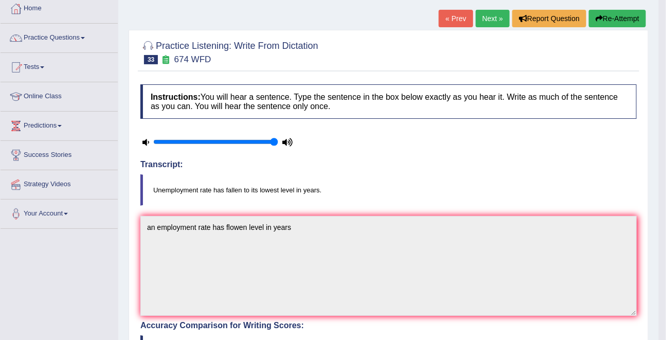
scroll to position [37, 0]
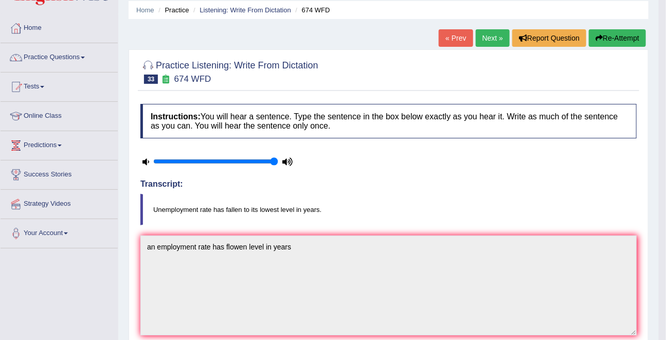
click at [497, 42] on link "Next »" at bounding box center [493, 37] width 34 height 17
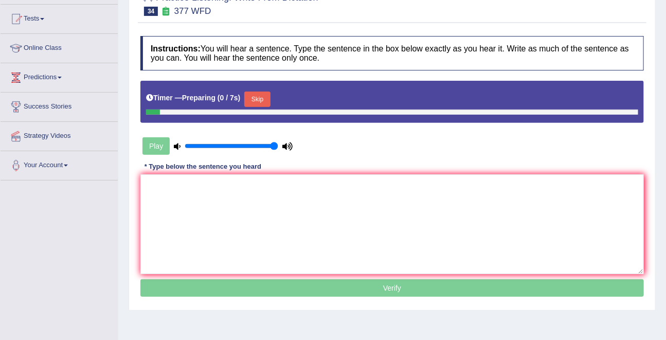
scroll to position [105, 0]
click at [261, 103] on button "Skip" at bounding box center [257, 99] width 26 height 15
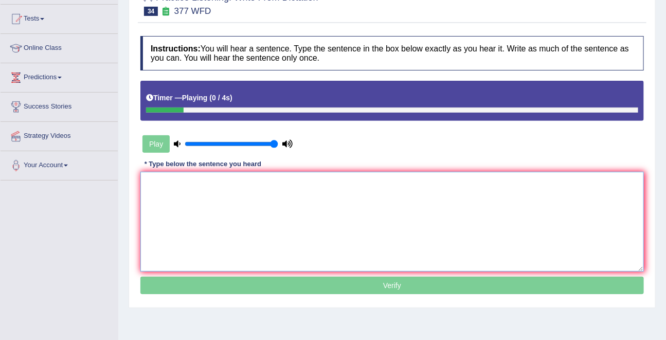
click at [244, 174] on textarea at bounding box center [392, 222] width 504 height 100
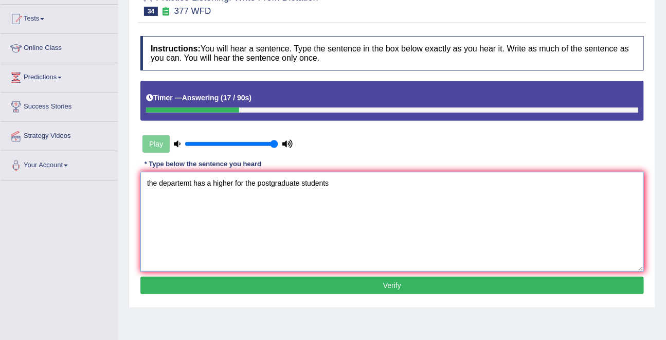
click at [181, 185] on textarea "the departemt has a higher for the postgraduate students" at bounding box center [392, 222] width 504 height 100
click at [223, 182] on textarea "the department has a higher for the postgraduate students" at bounding box center [392, 222] width 504 height 100
type textarea "the department has a higher for the postgraduate students"
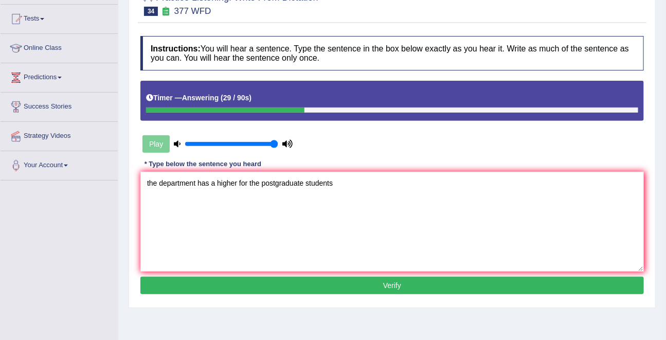
click at [391, 283] on button "Verify" at bounding box center [392, 285] width 504 height 17
